Goal: Information Seeking & Learning: Learn about a topic

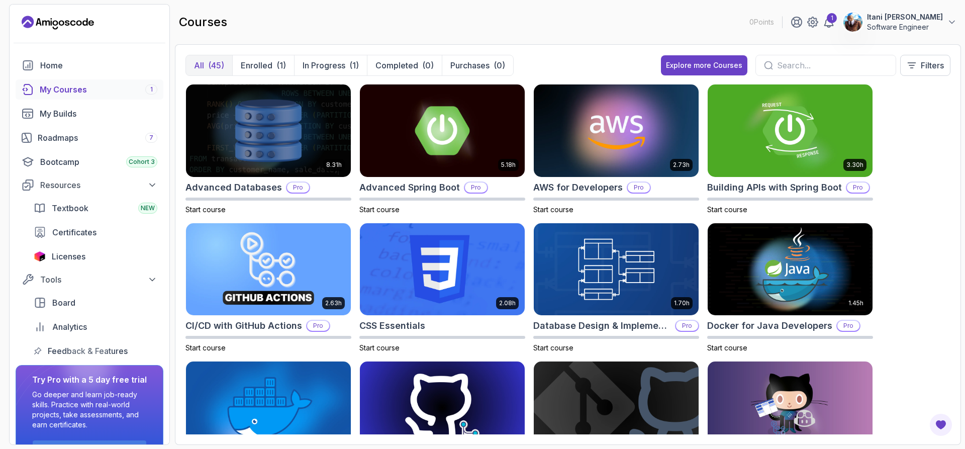
click at [818, 25] on div "1 Itani Sunnyboy Madodonga Software Engineer" at bounding box center [873, 22] width 166 height 20
click at [823, 25] on icon at bounding box center [829, 22] width 12 height 12
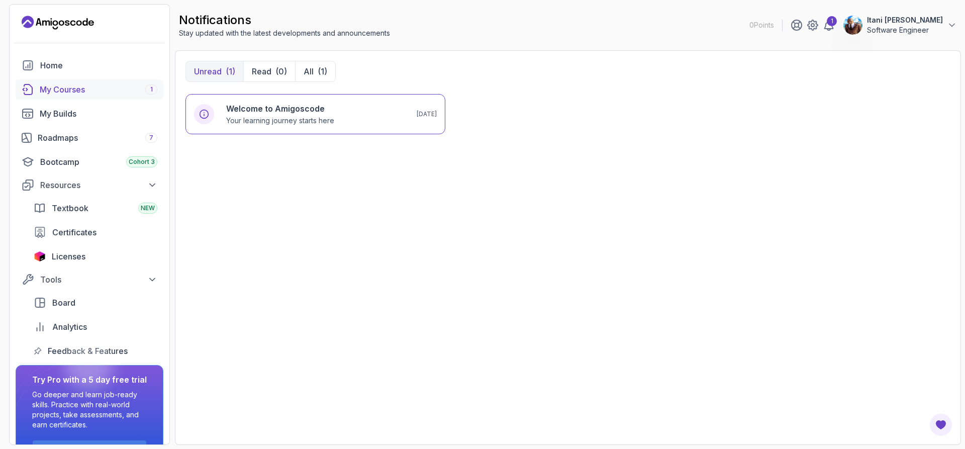
click at [131, 81] on link "My Courses 1" at bounding box center [90, 89] width 148 height 20
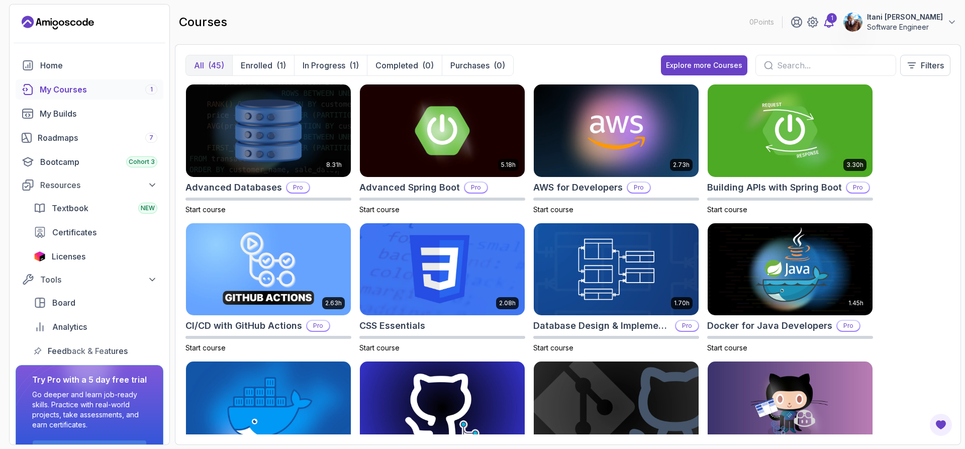
click at [823, 25] on icon at bounding box center [829, 22] width 12 height 12
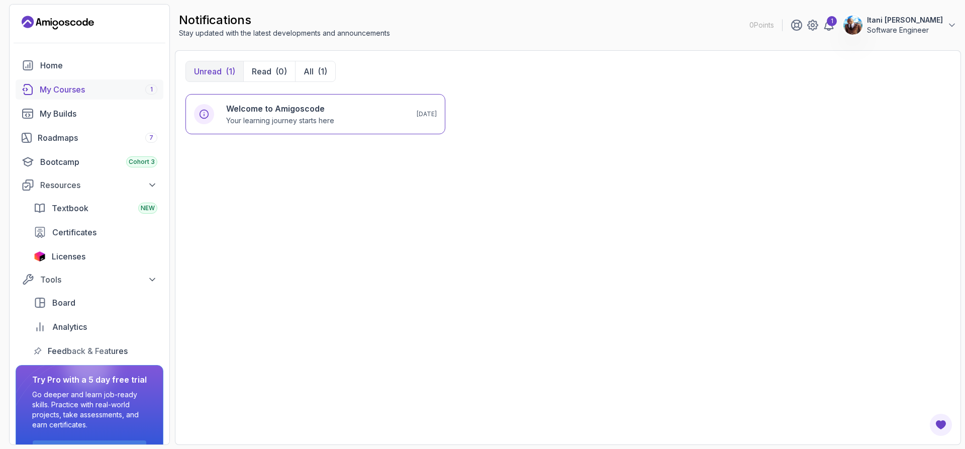
click at [90, 83] on div "My Courses 1" at bounding box center [99, 89] width 118 height 12
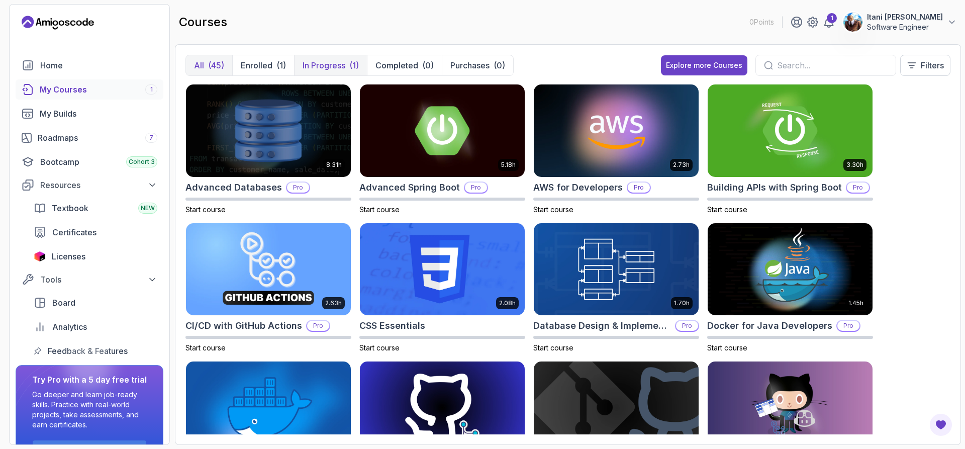
click at [318, 71] on p "In Progress" at bounding box center [323, 65] width 43 height 12
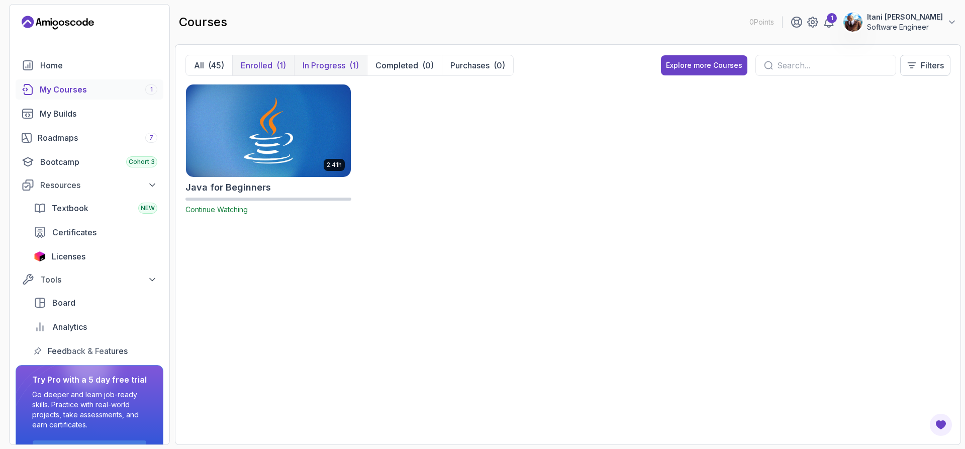
click at [253, 67] on p "Enrolled" at bounding box center [257, 65] width 32 height 12
click at [222, 65] on div "(45)" at bounding box center [216, 65] width 16 height 12
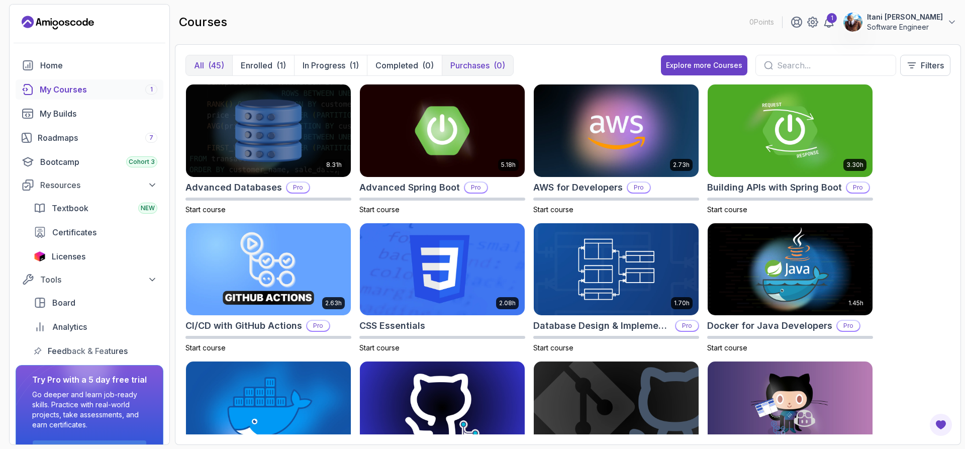
click at [496, 65] on div "(0)" at bounding box center [499, 65] width 12 height 12
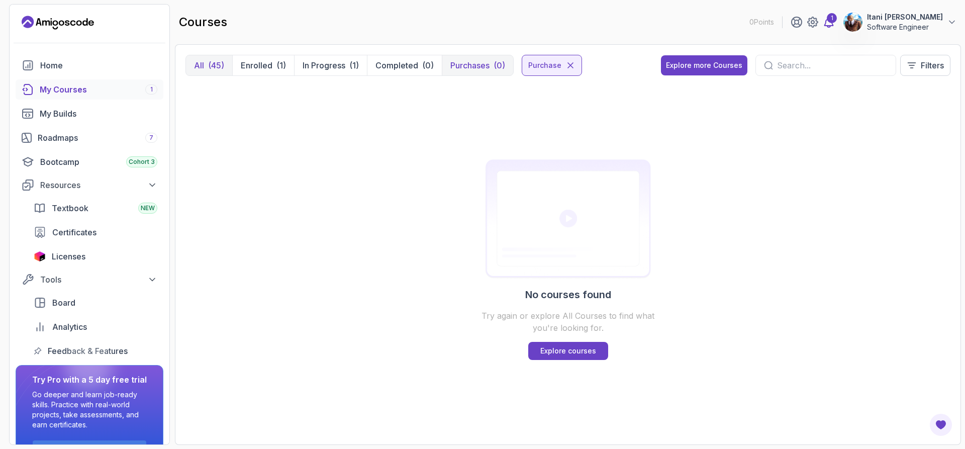
click at [823, 20] on icon at bounding box center [829, 22] width 12 height 12
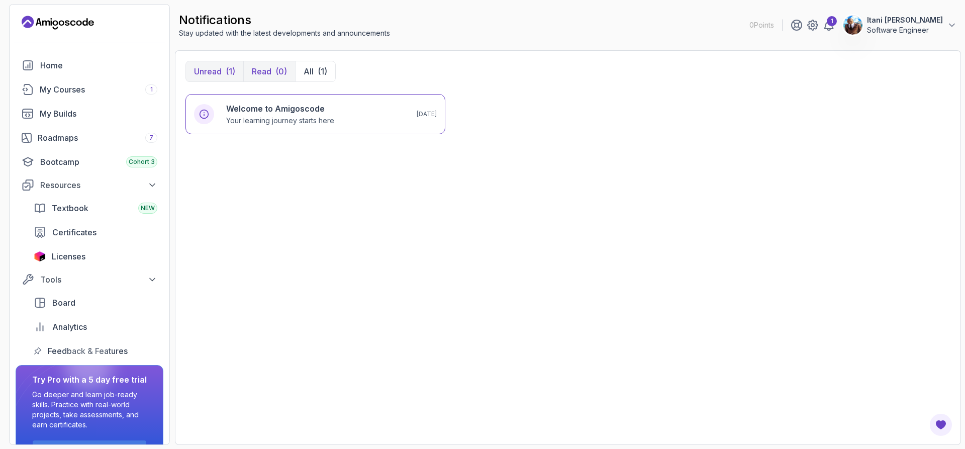
click at [269, 79] on button "Read (0)" at bounding box center [269, 71] width 52 height 20
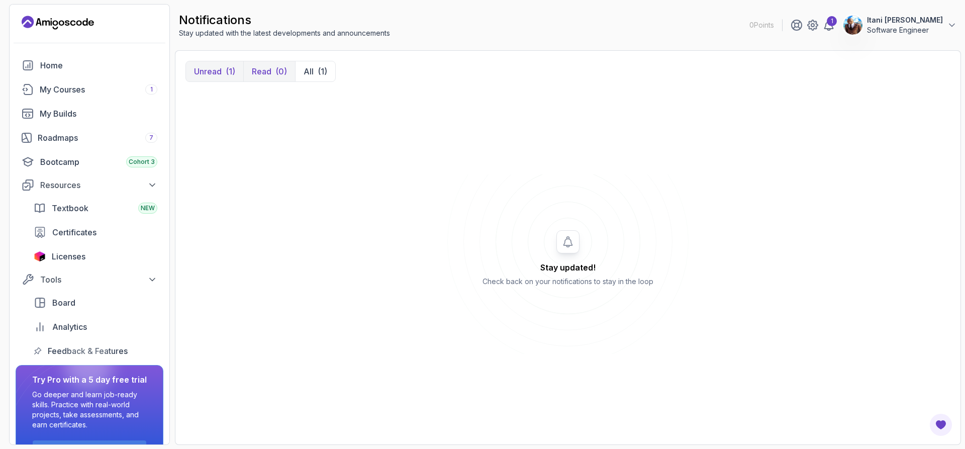
click at [222, 74] on p "Unread" at bounding box center [208, 71] width 28 height 12
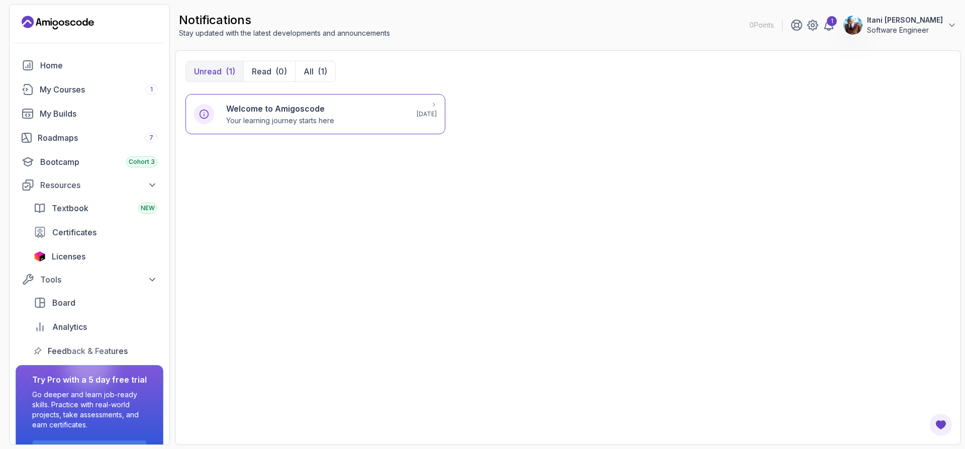
click at [209, 104] on div at bounding box center [204, 114] width 20 height 20
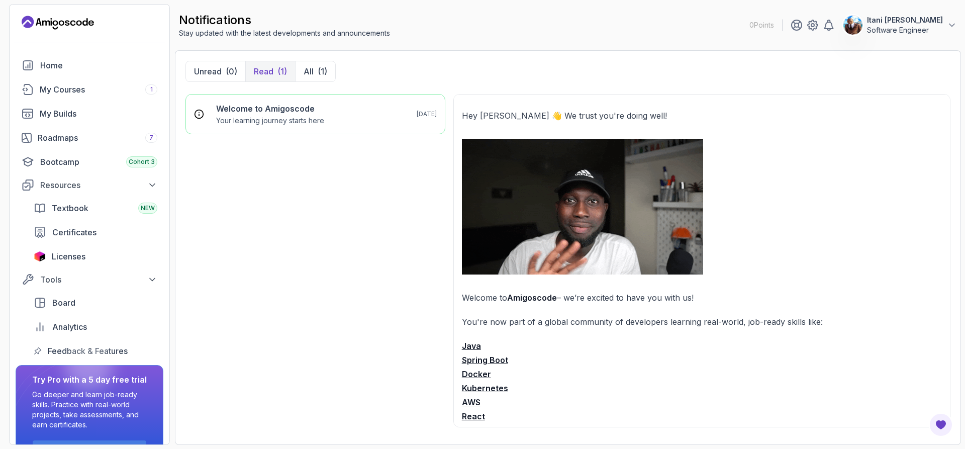
click at [305, 81] on div "Unread (0) Read (1) All (1)" at bounding box center [260, 71] width 150 height 21
click at [313, 68] on button "All (1)" at bounding box center [315, 71] width 40 height 20
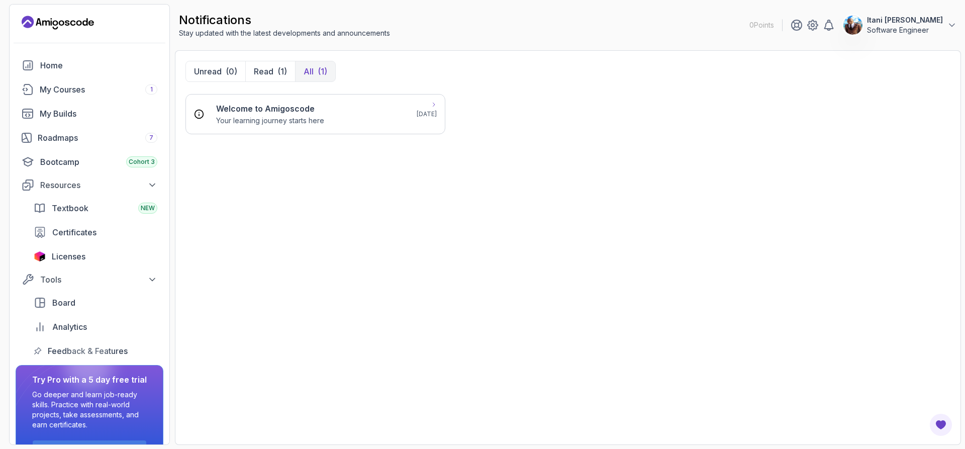
click at [294, 112] on h6 "Welcome to Amigoscode" at bounding box center [270, 109] width 108 height 12
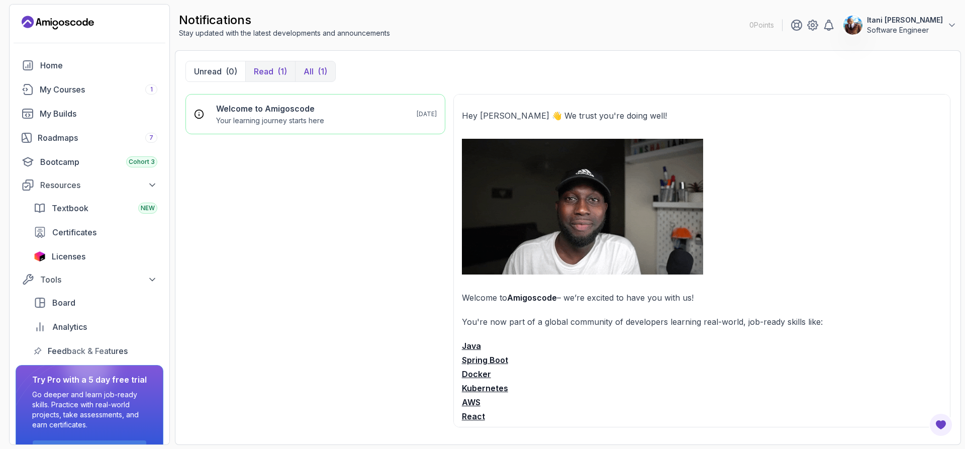
click at [276, 73] on button "Read (1)" at bounding box center [270, 71] width 50 height 20
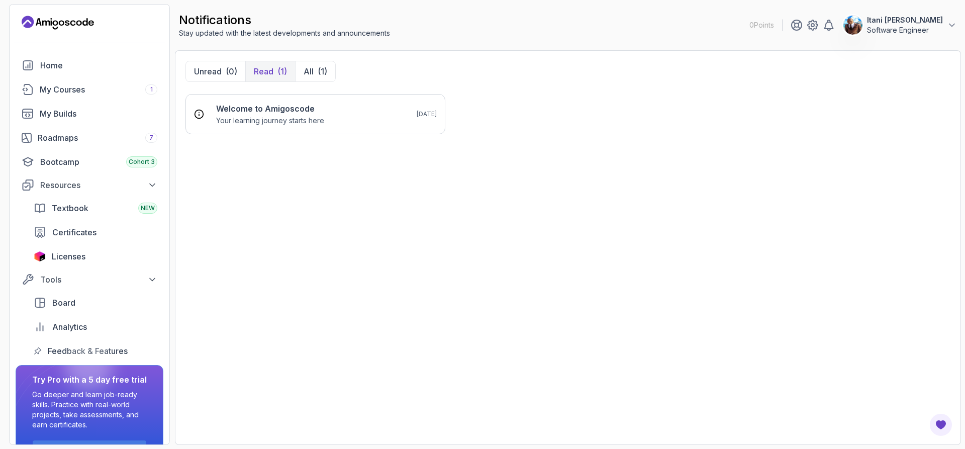
click at [276, 73] on button "Read (1)" at bounding box center [270, 71] width 50 height 20
click at [277, 97] on div "Welcome to Amigoscode Your learning journey starts here [DATE]" at bounding box center [315, 114] width 260 height 40
